Goal: Find specific page/section: Find specific page/section

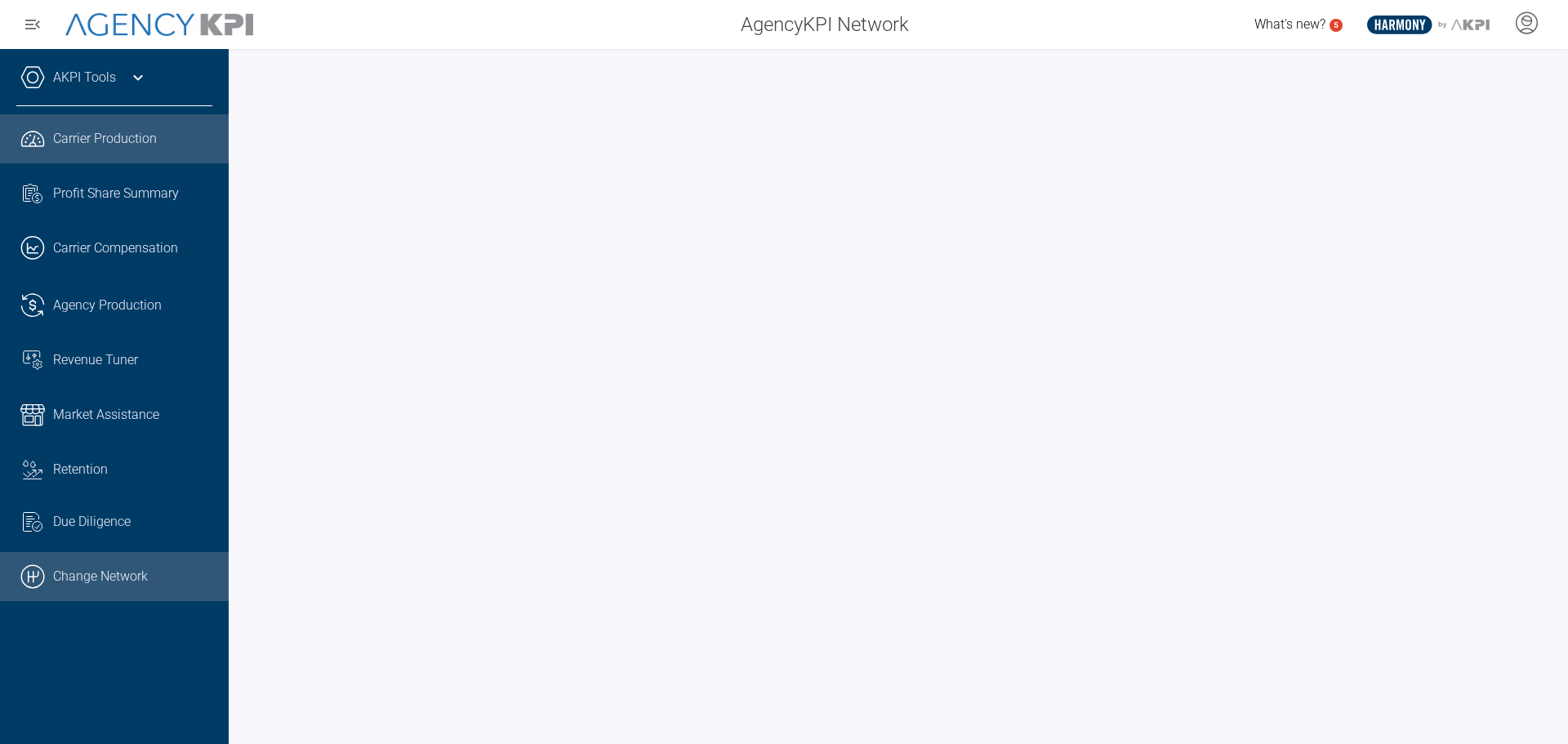
click at [86, 572] on link ".cls-1{fill:none;stroke:#000;stroke-linecap:round;stroke-linejoin:round;stroke-…" at bounding box center [114, 577] width 229 height 49
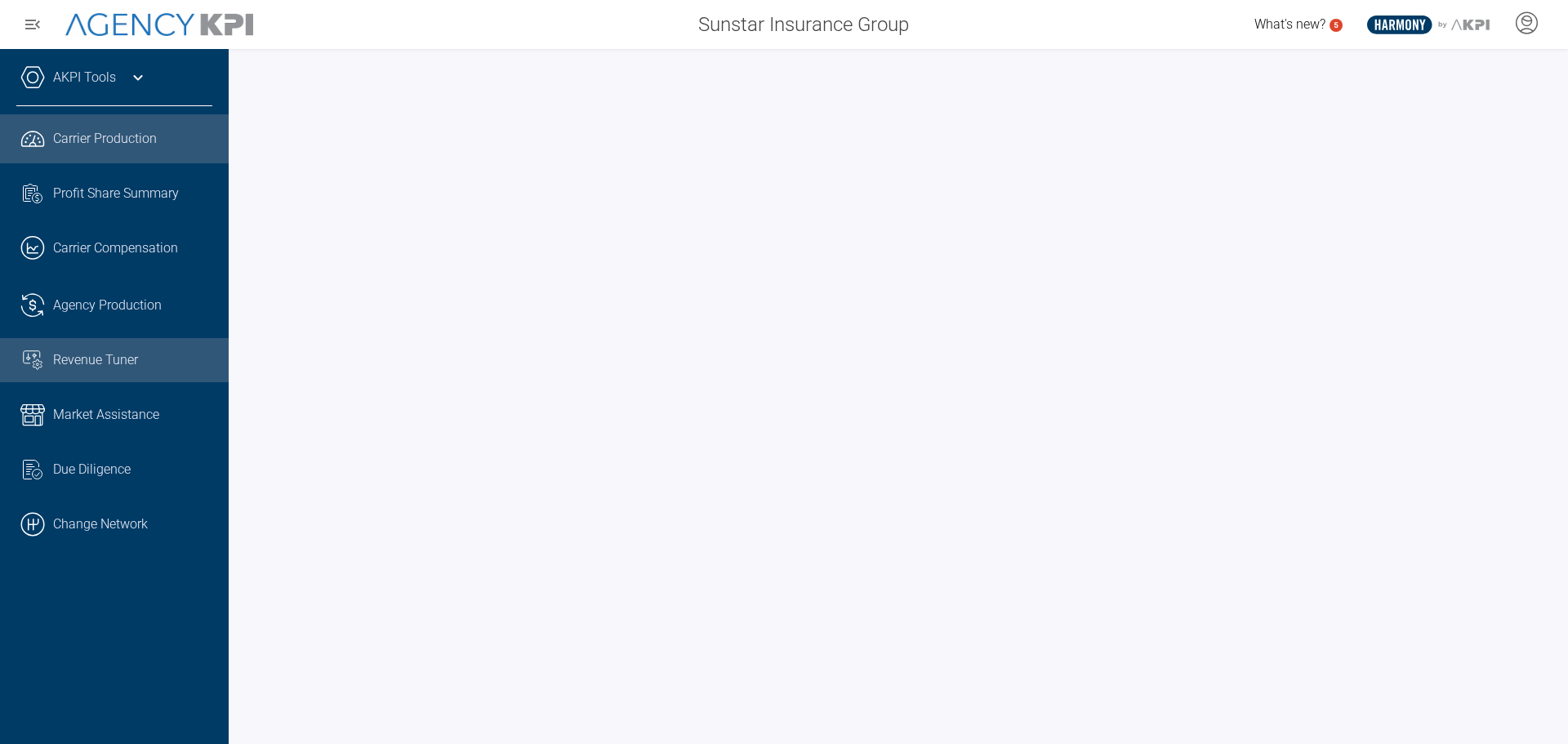
click at [101, 359] on span "Revenue Tuner" at bounding box center [95, 360] width 85 height 19
